Goal: Transaction & Acquisition: Purchase product/service

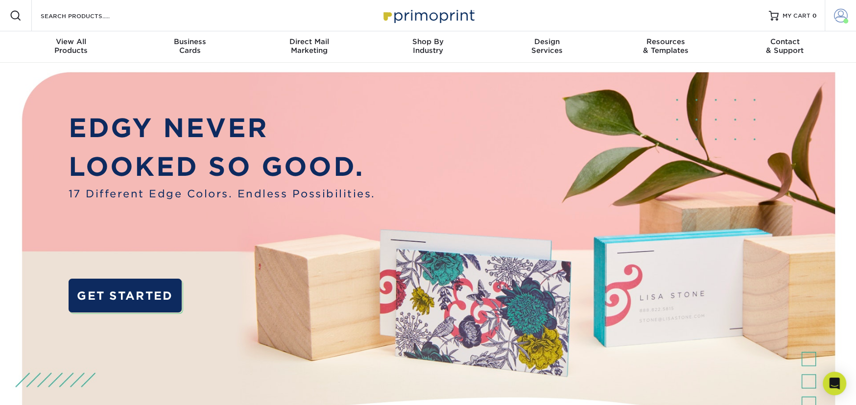
click at [853, 21] on link "Account" at bounding box center [839, 15] width 31 height 31
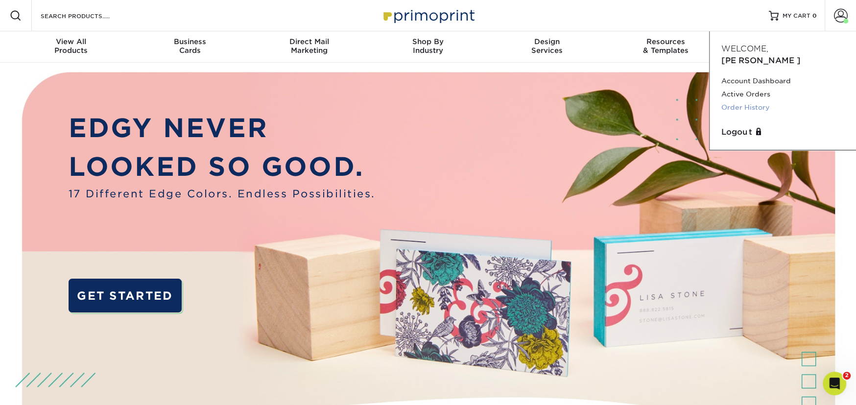
click at [757, 101] on link "Order History" at bounding box center [782, 107] width 123 height 13
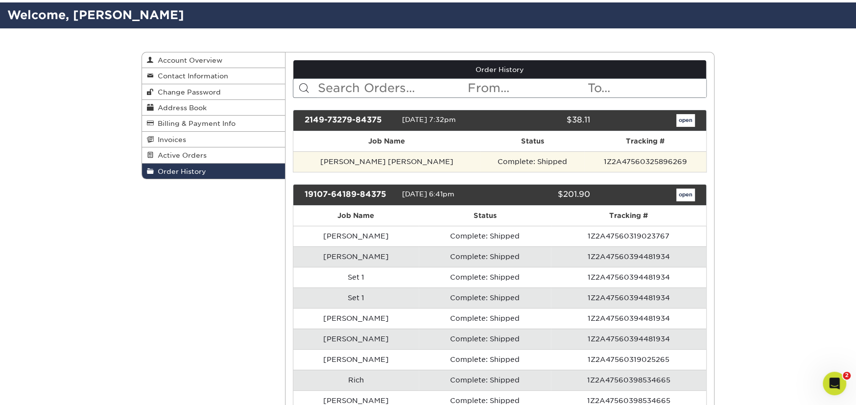
scroll to position [69, 0]
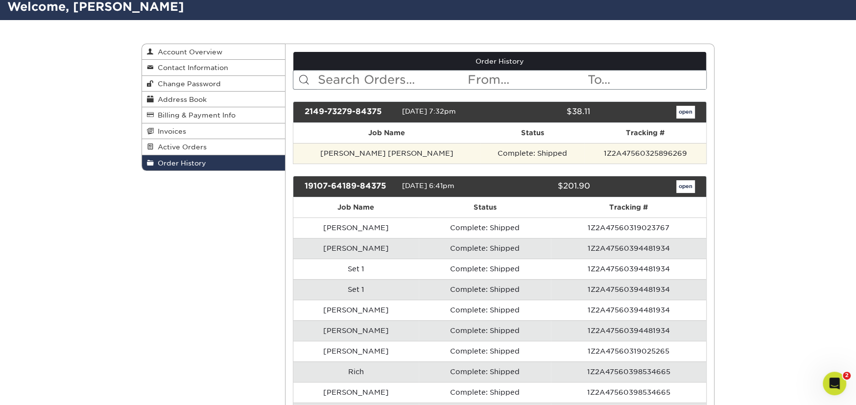
click at [659, 149] on td "1Z2A47560325896269" at bounding box center [645, 153] width 122 height 21
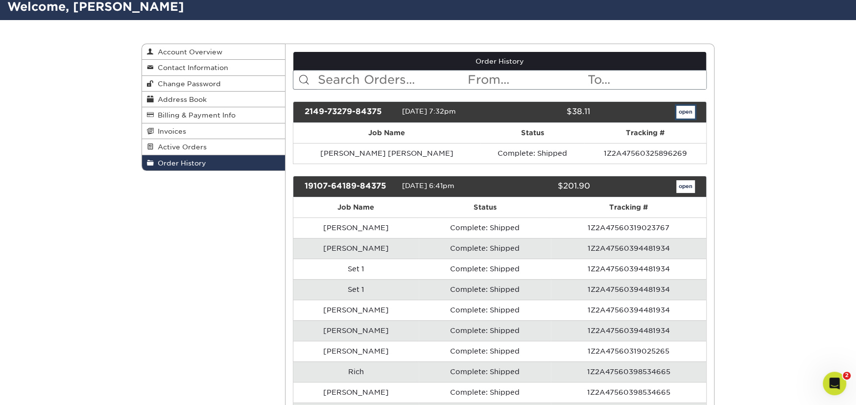
click at [683, 113] on link "open" at bounding box center [685, 112] width 19 height 13
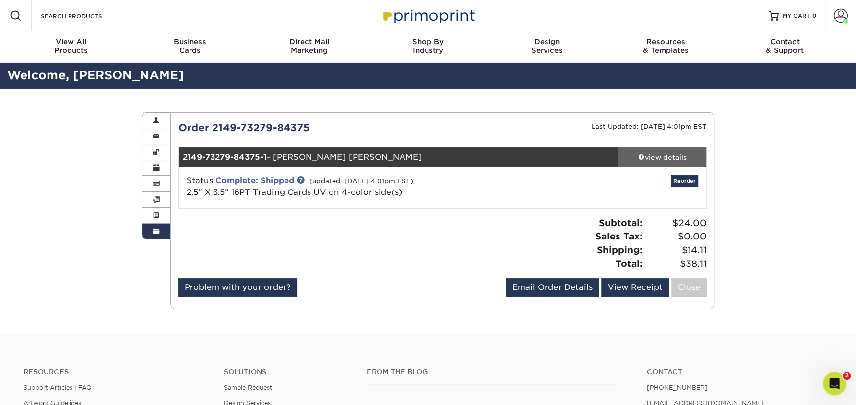
click at [638, 153] on span at bounding box center [641, 156] width 7 height 7
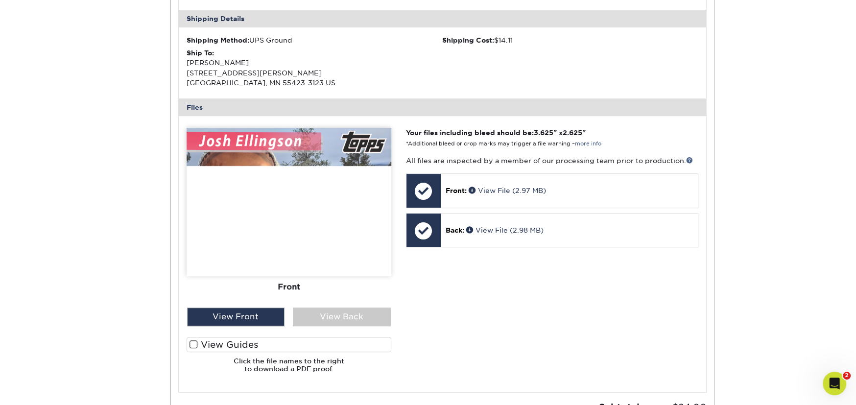
scroll to position [283, 0]
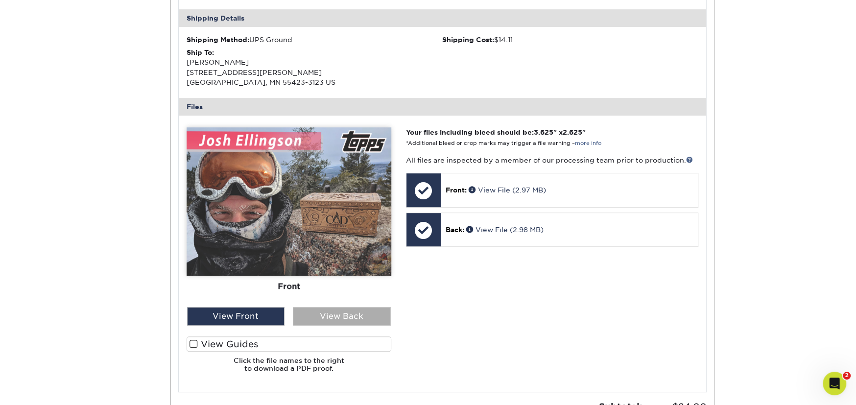
click at [344, 315] on div "View Back" at bounding box center [342, 316] width 98 height 19
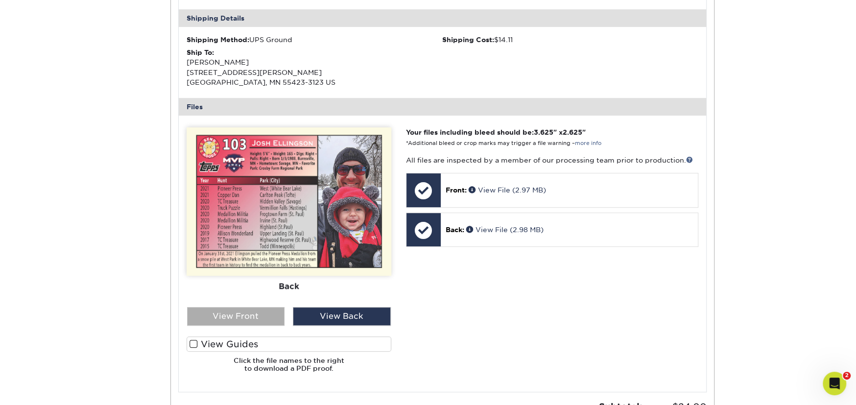
click at [263, 307] on div "View Front" at bounding box center [236, 316] width 98 height 19
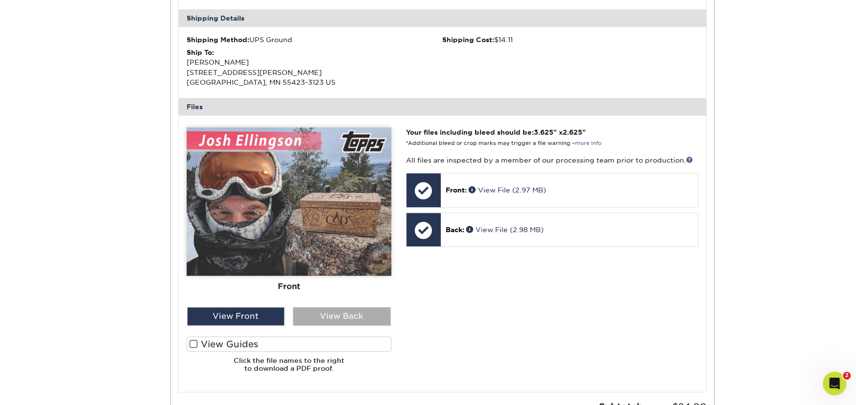
click at [310, 316] on div "View Back" at bounding box center [342, 316] width 98 height 19
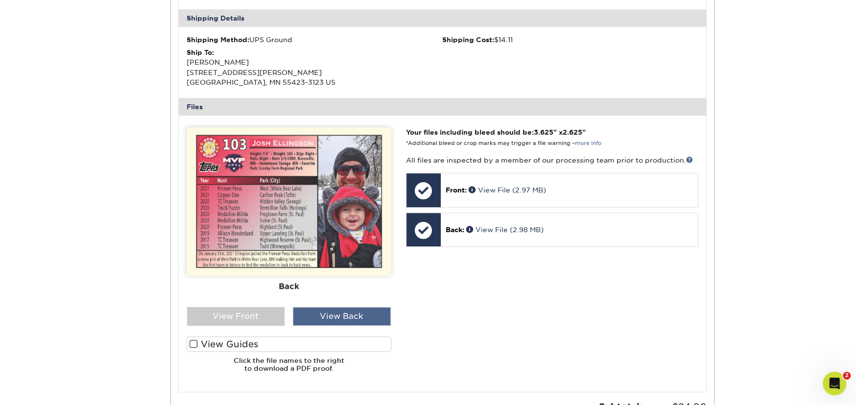
click at [310, 316] on div "View Back" at bounding box center [342, 316] width 98 height 19
click at [266, 311] on div "View Front" at bounding box center [236, 316] width 98 height 19
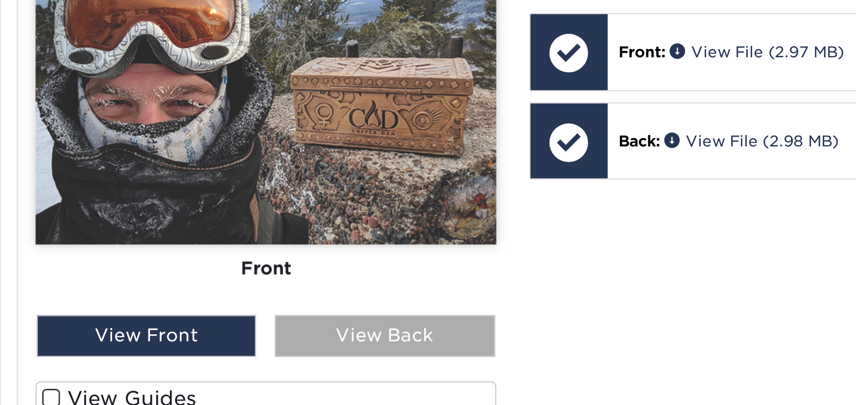
click at [310, 322] on div "View Back" at bounding box center [342, 316] width 98 height 19
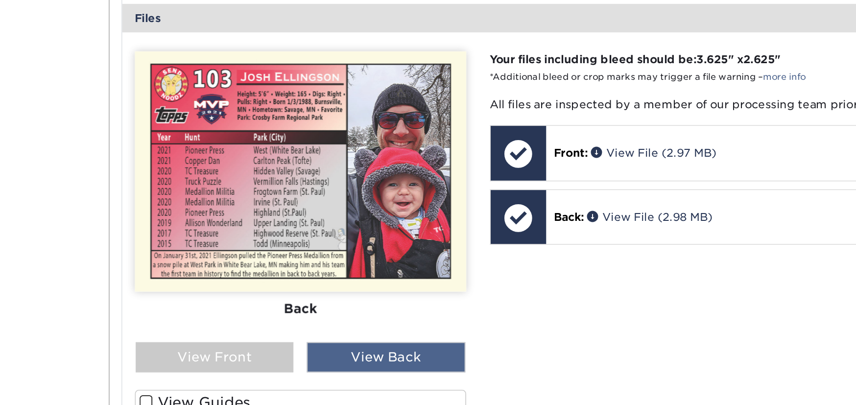
click at [305, 308] on div "View Back" at bounding box center [342, 316] width 98 height 19
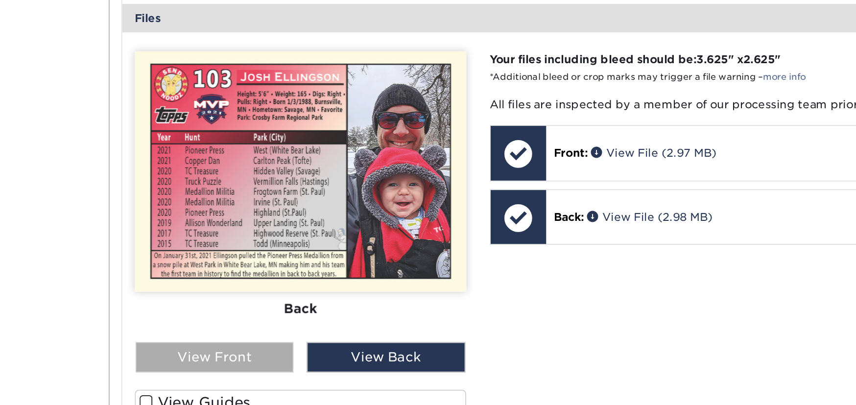
click at [276, 309] on div "View Front" at bounding box center [236, 316] width 98 height 19
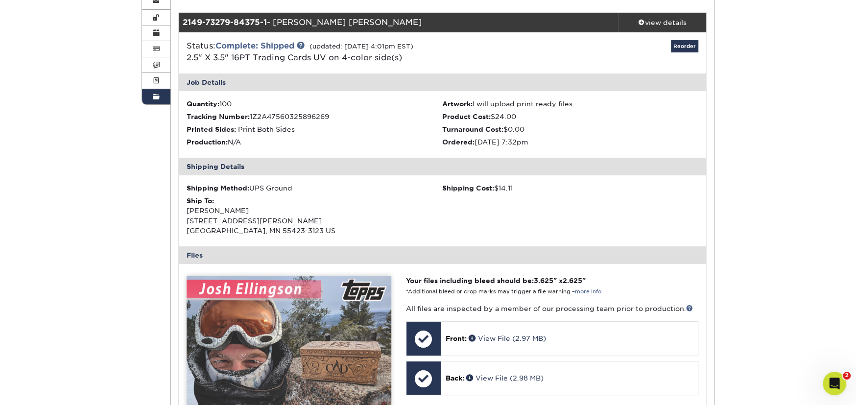
scroll to position [132, 0]
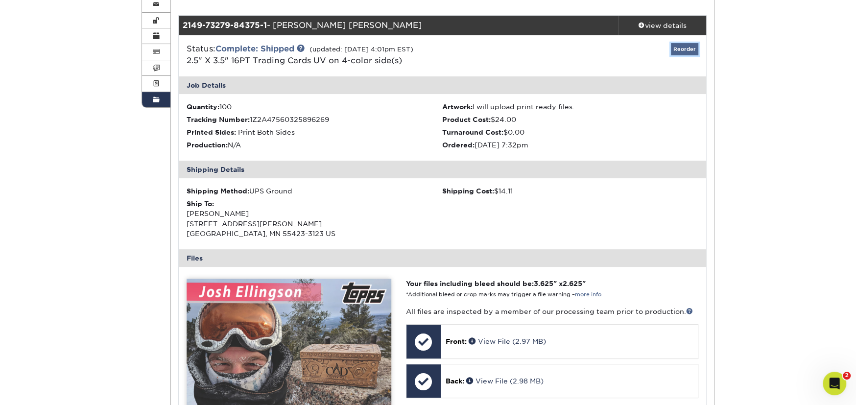
click at [689, 51] on link "Reorder" at bounding box center [684, 49] width 27 height 12
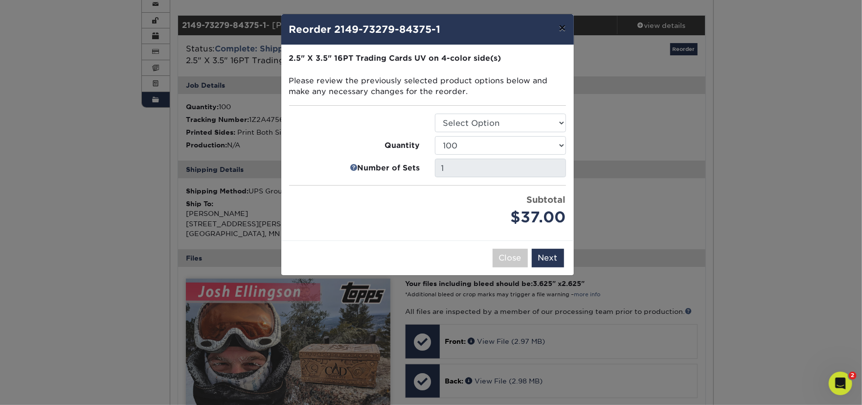
click at [567, 30] on button "×" at bounding box center [562, 27] width 23 height 27
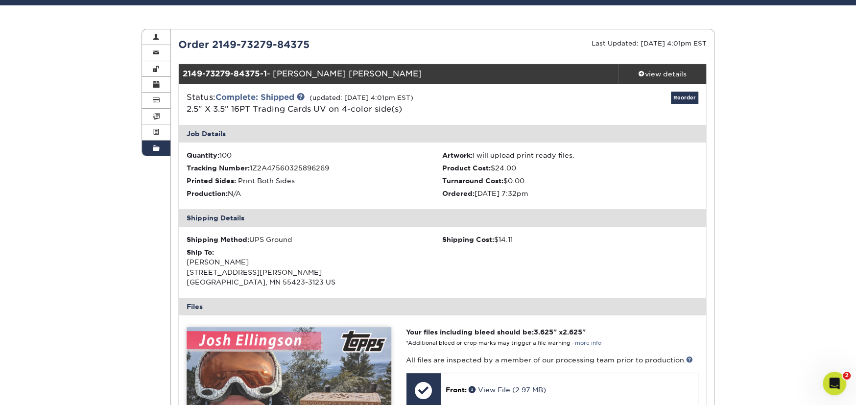
scroll to position [70, 0]
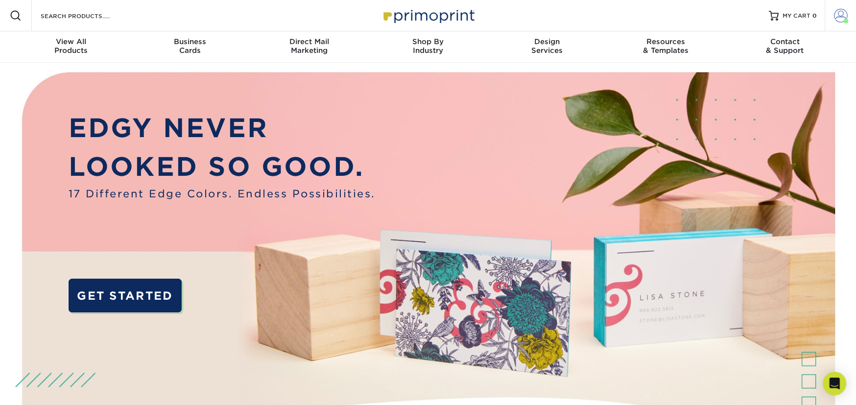
click at [852, 12] on link "Account" at bounding box center [839, 15] width 31 height 31
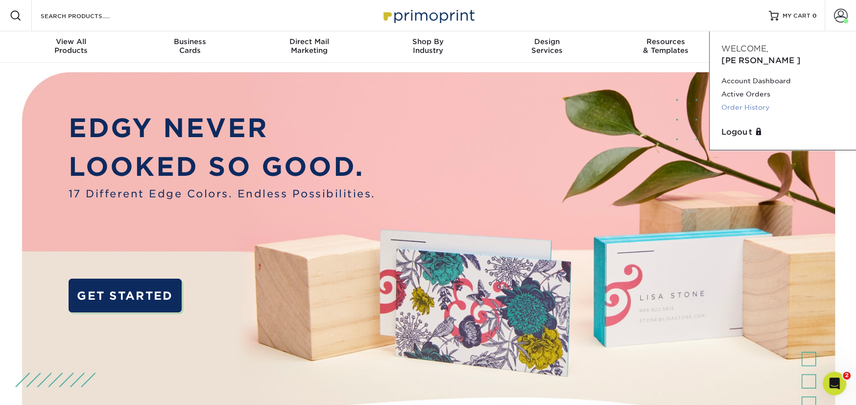
click at [777, 101] on link "Order History" at bounding box center [782, 107] width 123 height 13
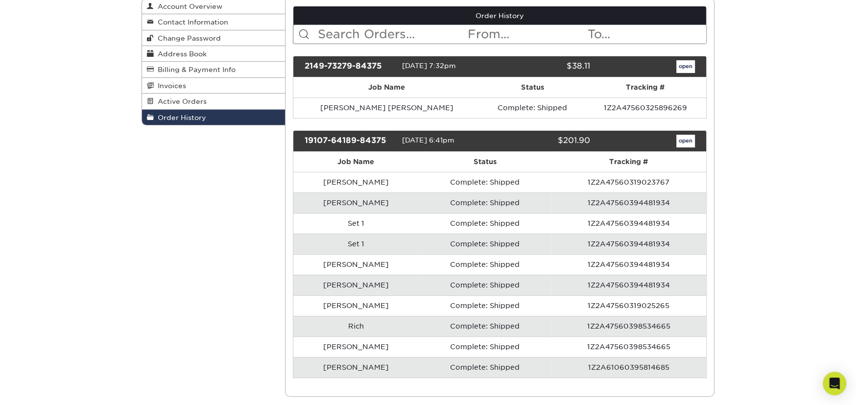
scroll to position [114, 0]
click at [551, 240] on td "1Z2A47560394481934" at bounding box center [628, 243] width 155 height 21
click at [587, 242] on td "1Z2A47560394481934" at bounding box center [628, 243] width 155 height 21
click at [682, 142] on link "open" at bounding box center [685, 141] width 19 height 13
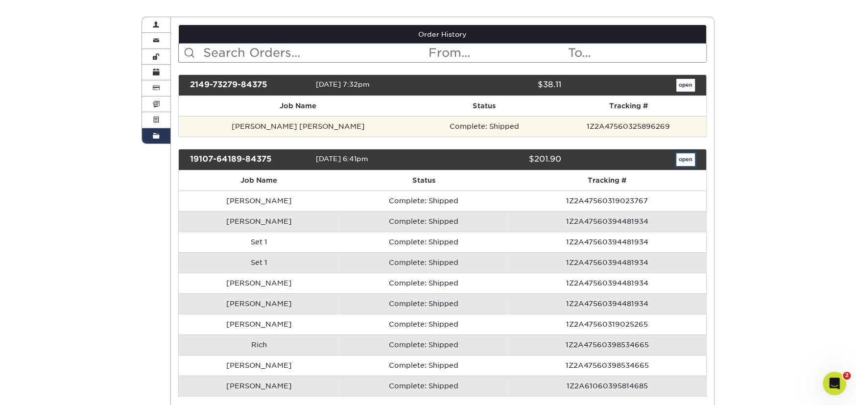
scroll to position [97, 0]
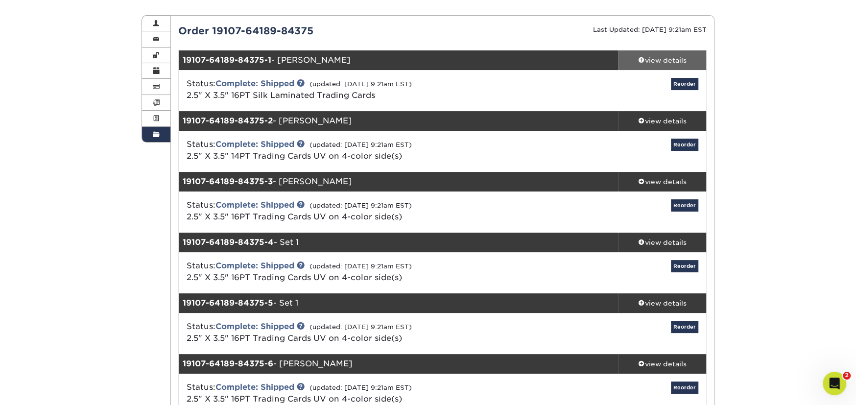
click at [655, 56] on div "view details" at bounding box center [662, 60] width 88 height 10
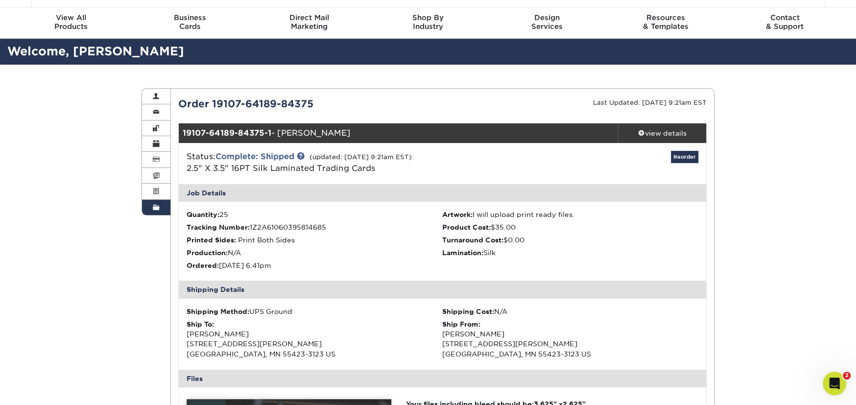
scroll to position [16, 0]
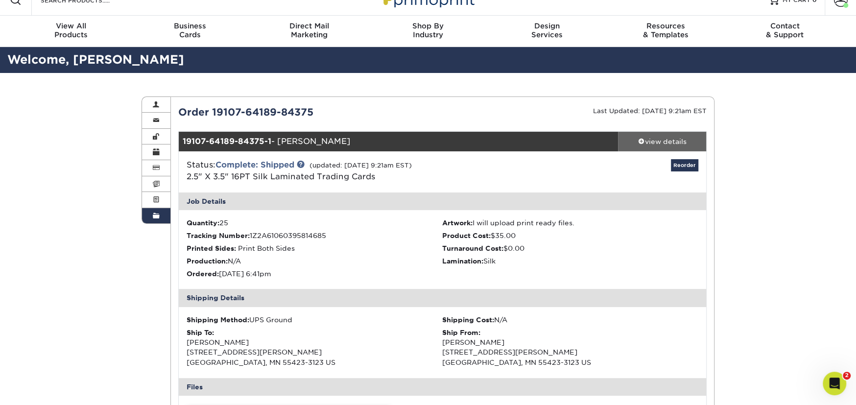
click at [641, 139] on span at bounding box center [641, 141] width 7 height 7
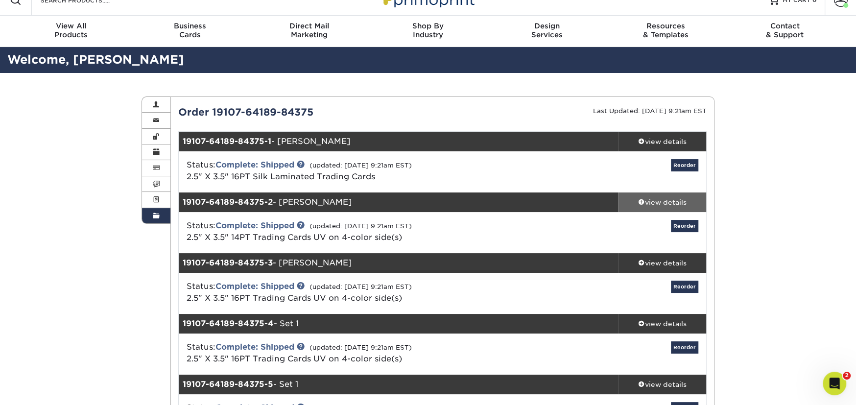
click at [642, 205] on div "view details" at bounding box center [662, 202] width 88 height 10
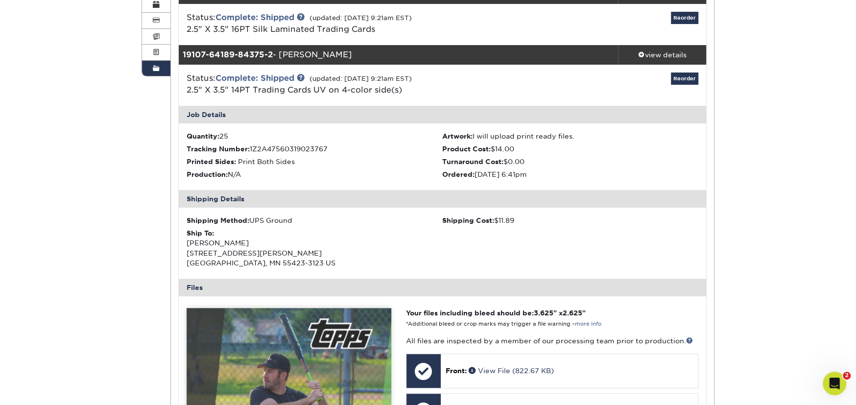
scroll to position [163, 0]
click at [687, 80] on link "Reorder" at bounding box center [684, 78] width 27 height 12
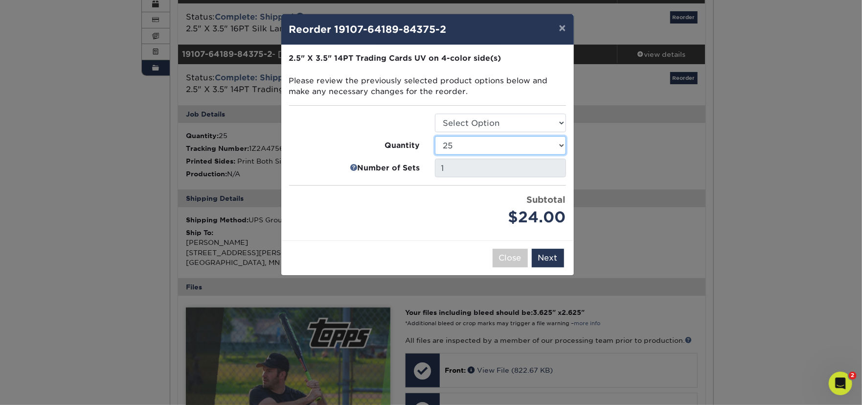
click at [499, 141] on select "25 50 75 100 250 500 1000 2500 5000 10000 15000 20000 25000" at bounding box center [500, 145] width 131 height 19
click at [435, 136] on select "25 50 75 100 250 500 1000 2500 5000 10000 15000 20000 25000" at bounding box center [500, 145] width 131 height 19
click at [486, 148] on select "25 50 75 100 250 500 1000 2500 5000 10000 15000 20000 25000" at bounding box center [500, 145] width 131 height 19
select select "8a3a0fd1-38ae-49a0-8736-3fedadc3dc93"
click at [435, 136] on select "25 50 75 100 250 500 1000 2500 5000 10000 15000 20000 25000" at bounding box center [500, 145] width 131 height 19
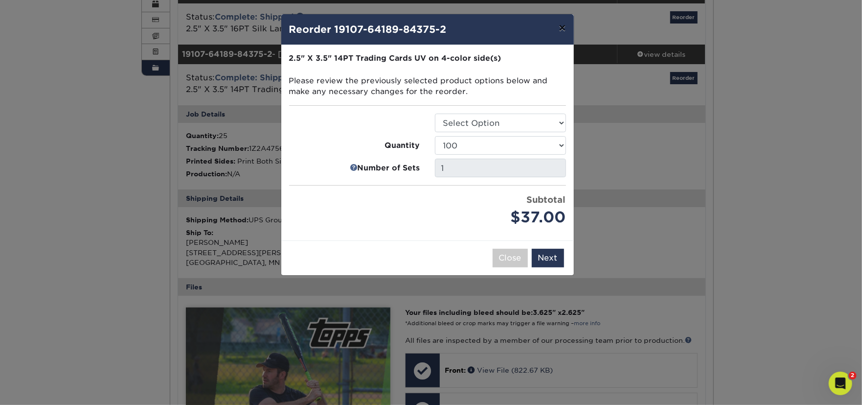
click at [559, 28] on button "×" at bounding box center [562, 27] width 23 height 27
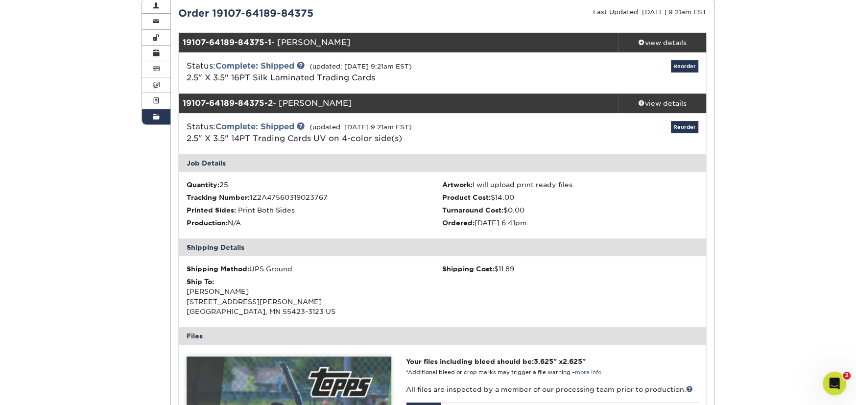
scroll to position [86, 0]
